Goal: Task Accomplishment & Management: Complete application form

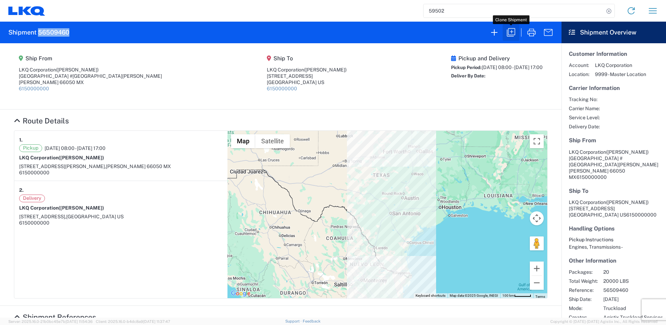
click at [513, 32] on icon "button" at bounding box center [511, 32] width 11 height 11
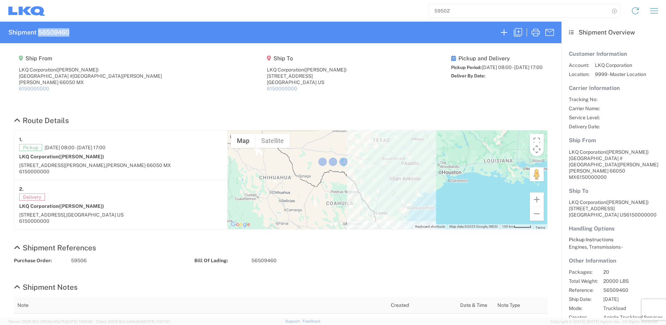
select select "FULL"
select select "US"
select select "LBS"
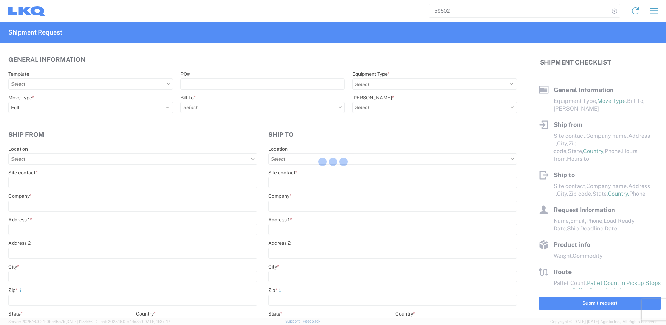
select select "STDV"
type input "[PERSON_NAME]"
type input "LKQ Corporation"
type input "[GEOGRAPHIC_DATA] #[GEOGRAPHIC_DATA][PERSON_NAME]"
type input "[PERSON_NAME]"
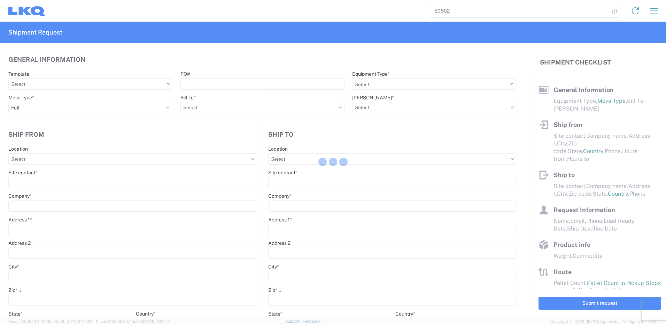
type input "66050"
type input "[PERSON_NAME]"
type input "LKQ Corporation"
type input "[STREET_ADDRESS]"
type input "[GEOGRAPHIC_DATA]"
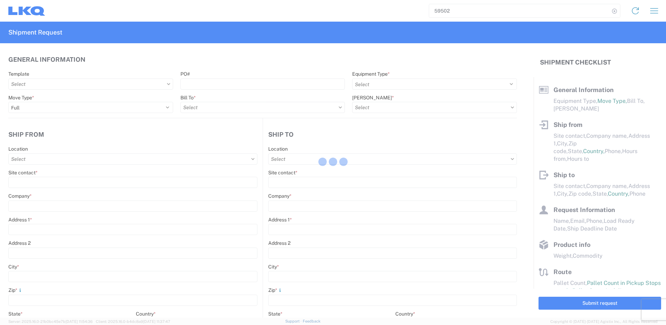
type input "75050"
type input "[PERSON_NAME]"
type input "[EMAIL_ADDRESS][DOMAIN_NAME]"
type input "82218326"
type input "[DATE]"
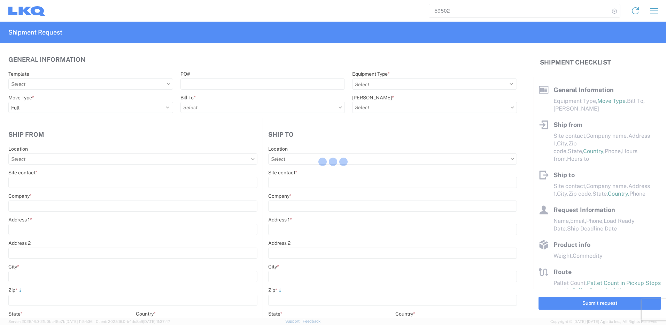
type input "[DATE]"
type textarea "SWIFT/TRANSMEX"
type input "20000"
type input "Engines, Transmissions"
type input "20"
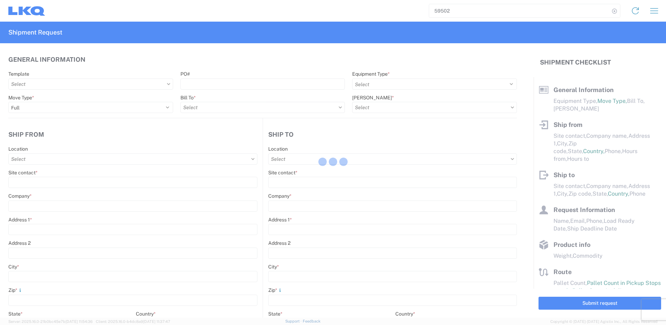
type input "1"
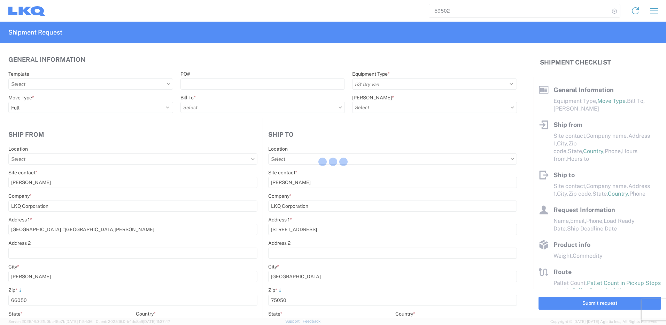
select select "MX"
select select "US"
type input "1882 - North American ATK Corporation"
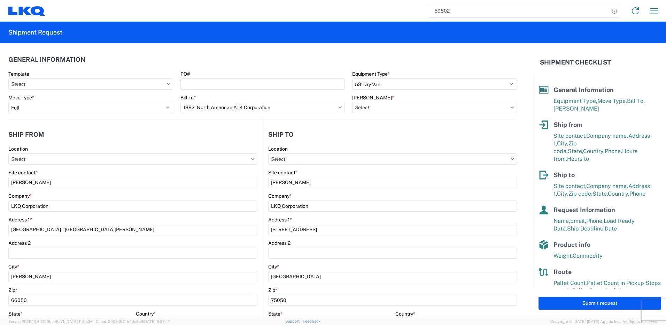
type input "1882 - North American ATK Corporation"
type input "1883 - Vege de Mexico S.A. de C.V"
type input "1882-3300-50180-0000 - 1882 Freight In - Parts, 1882-3300-50180-0000 - 1882 Fre…"
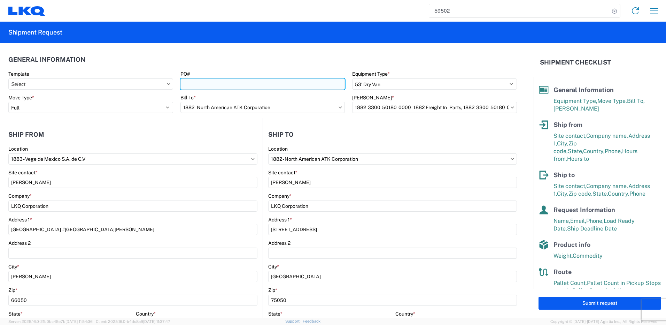
click at [263, 83] on input "PO#" at bounding box center [262, 83] width 165 height 11
paste input "59513"
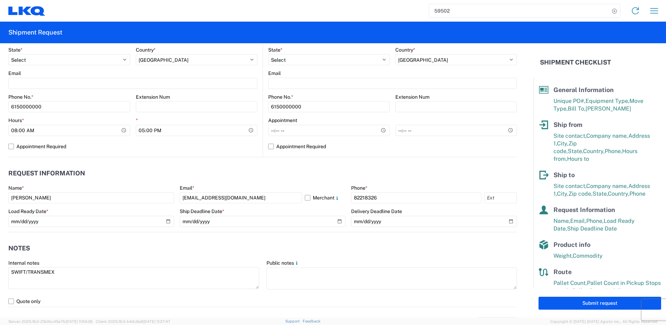
scroll to position [348, 0]
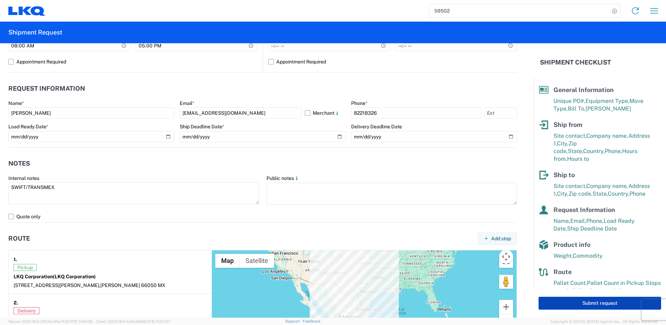
type input "59513"
click at [603, 301] on button "Submit request" at bounding box center [600, 302] width 123 height 13
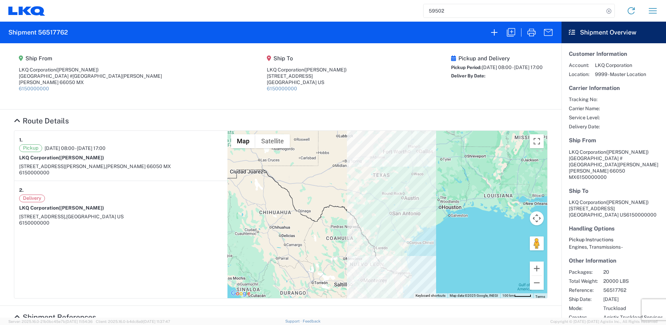
click at [61, 31] on h2 "Shipment 56517762" at bounding box center [38, 32] width 60 height 8
copy h2 "56517762"
